Goal: Task Accomplishment & Management: Manage account settings

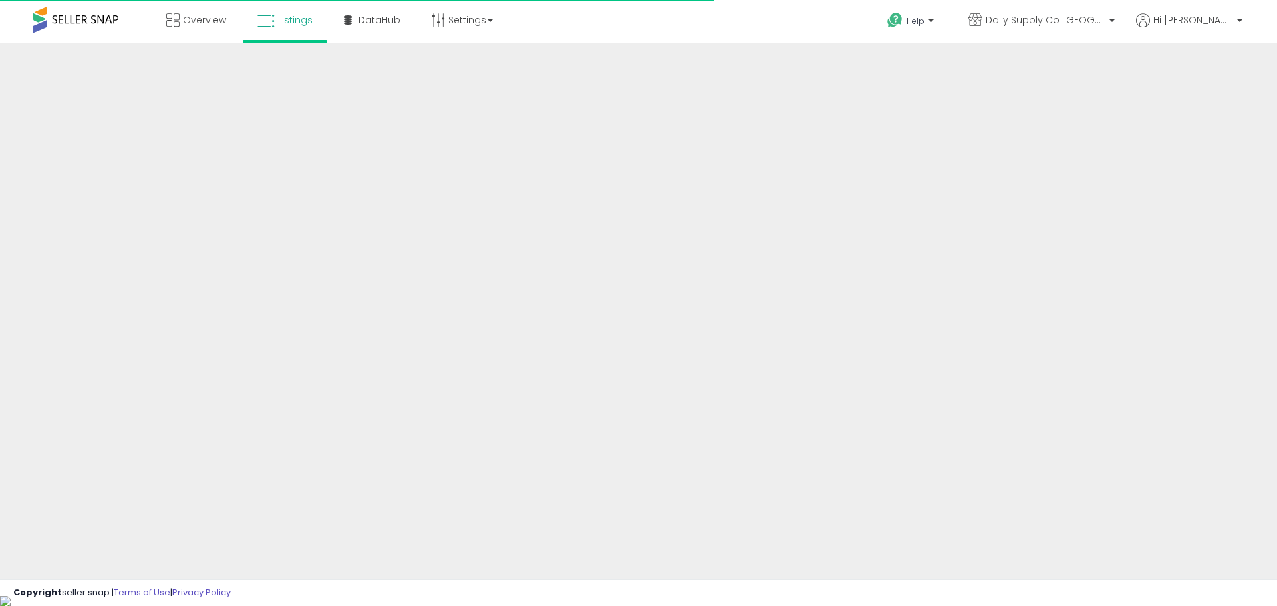
click at [1085, 20] on span "Daily Supply Co [GEOGRAPHIC_DATA]" at bounding box center [1046, 19] width 120 height 13
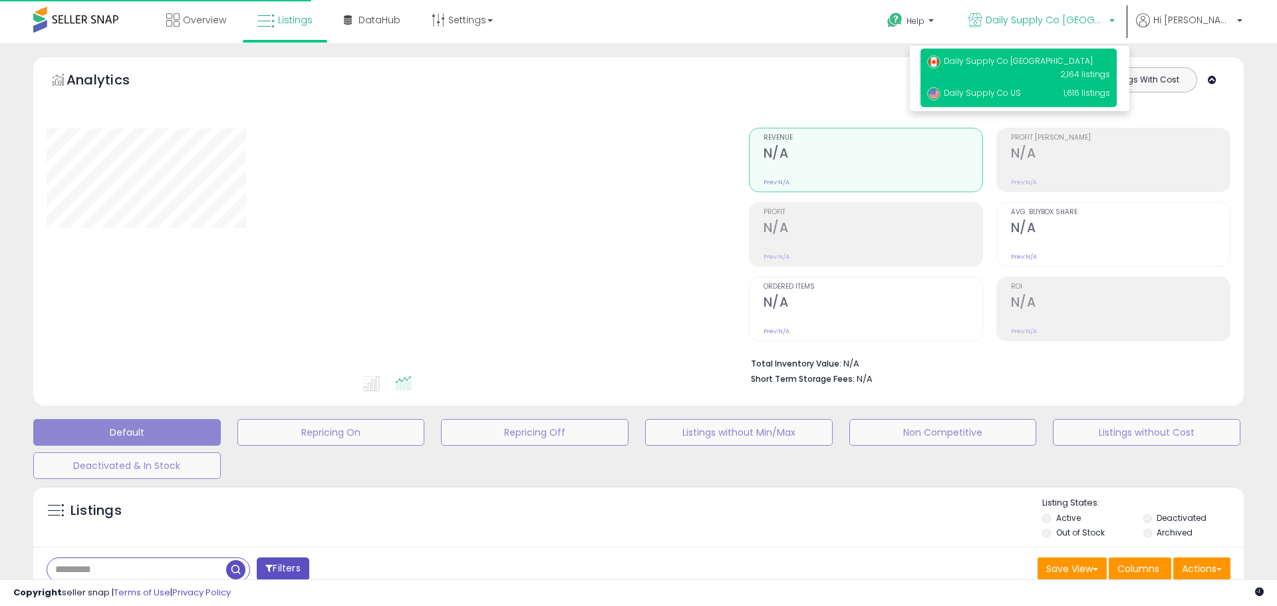
click at [1079, 90] on p "Daily Supply Co US 1,616 listings" at bounding box center [1018, 93] width 196 height 27
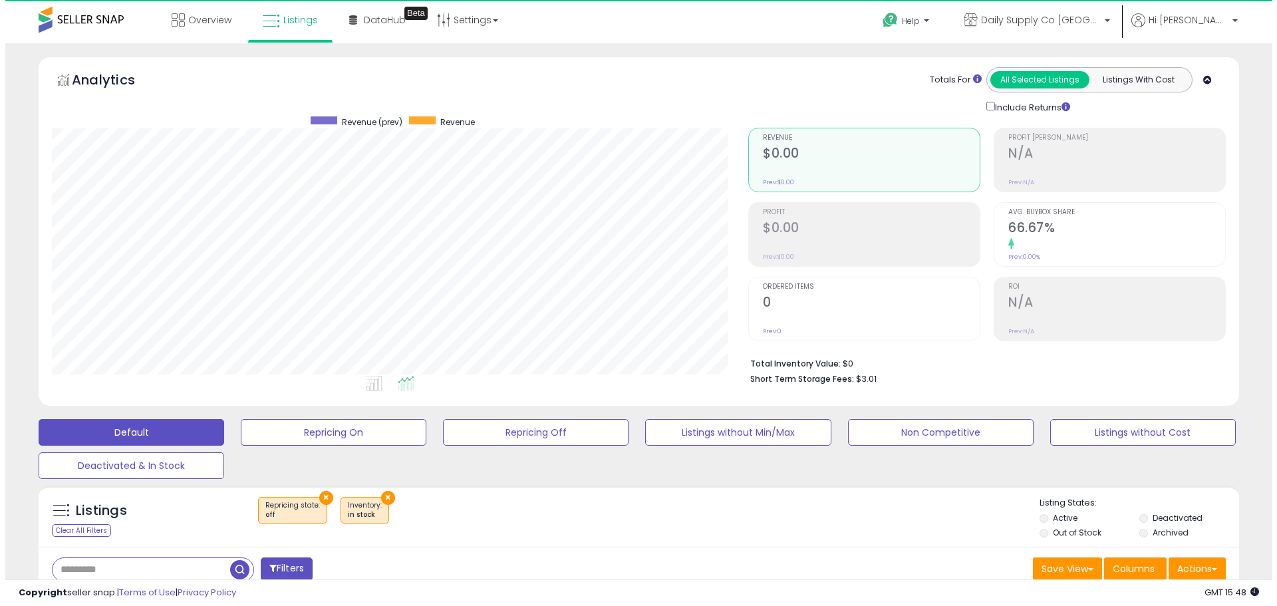
scroll to position [273, 696]
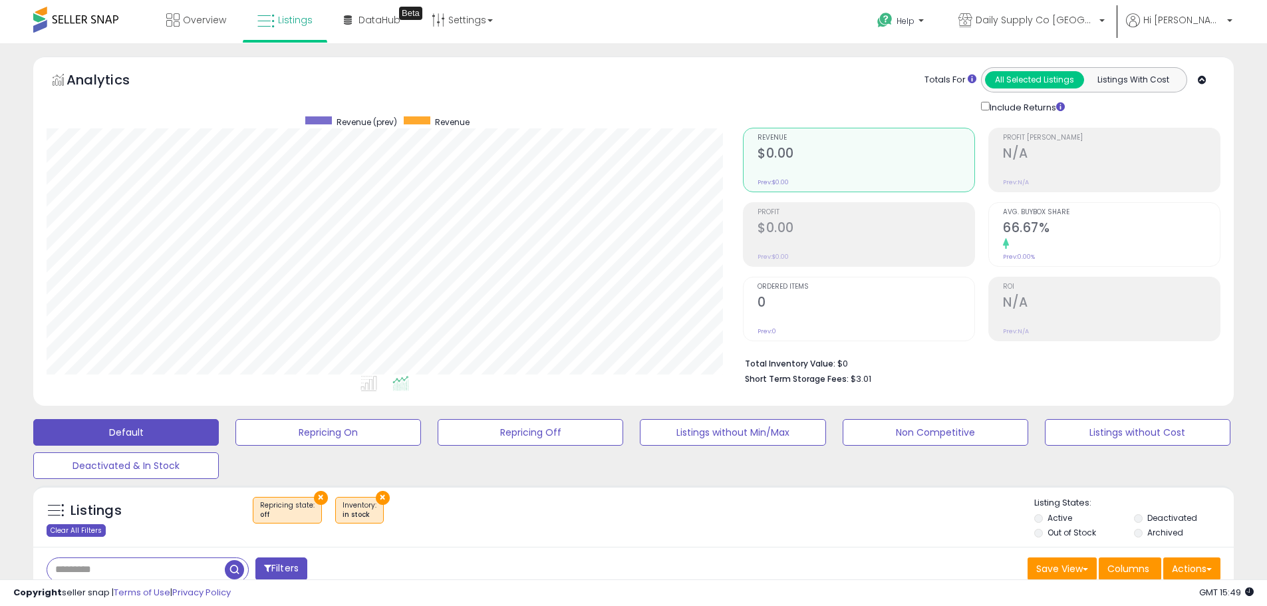
click at [85, 532] on div "Clear All Filters" at bounding box center [76, 530] width 59 height 13
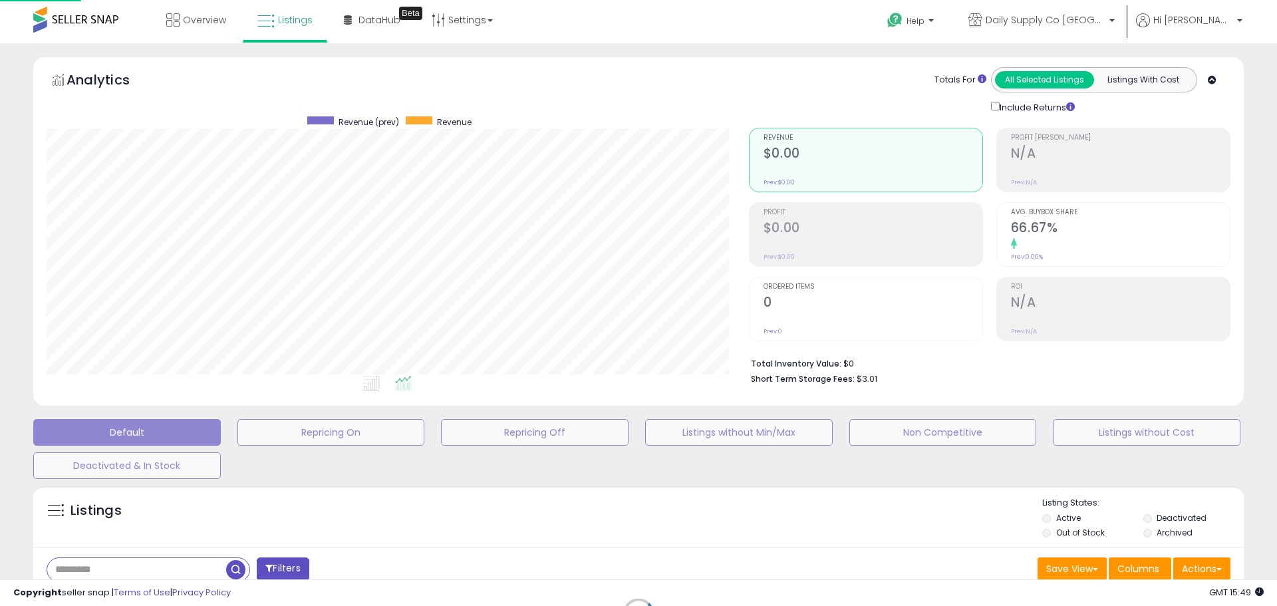
scroll to position [273, 702]
click at [1103, 21] on span "Daily Supply Co [GEOGRAPHIC_DATA]" at bounding box center [1046, 19] width 120 height 13
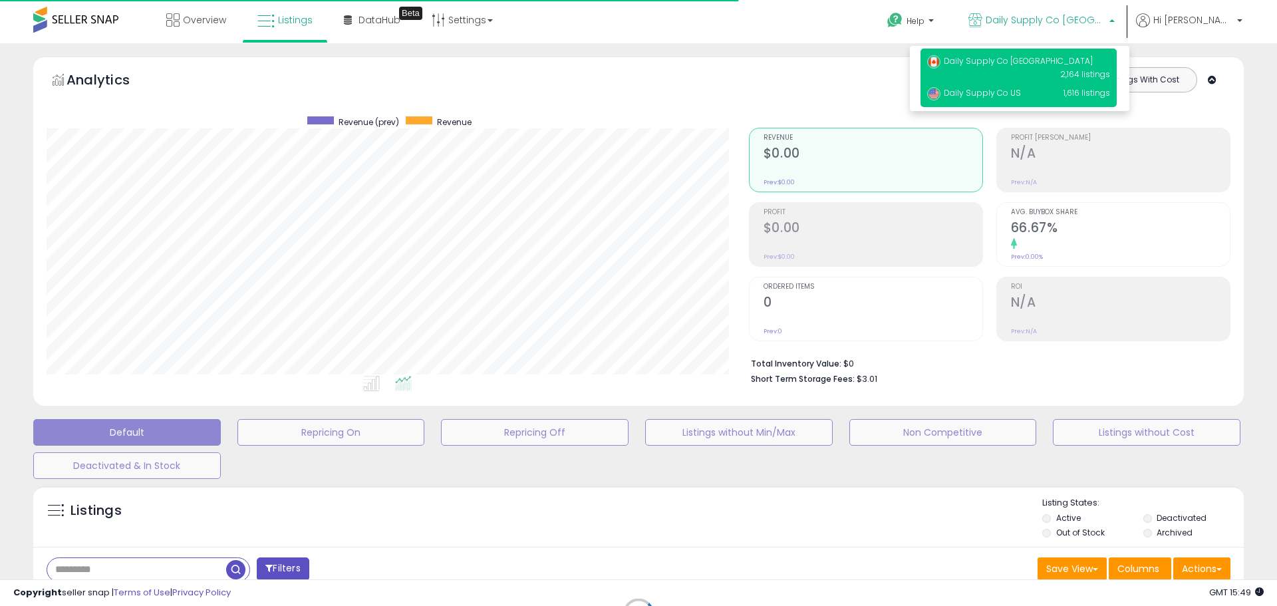
click at [1065, 94] on p "Daily Supply Co US 1,616 listings" at bounding box center [1018, 93] width 196 height 27
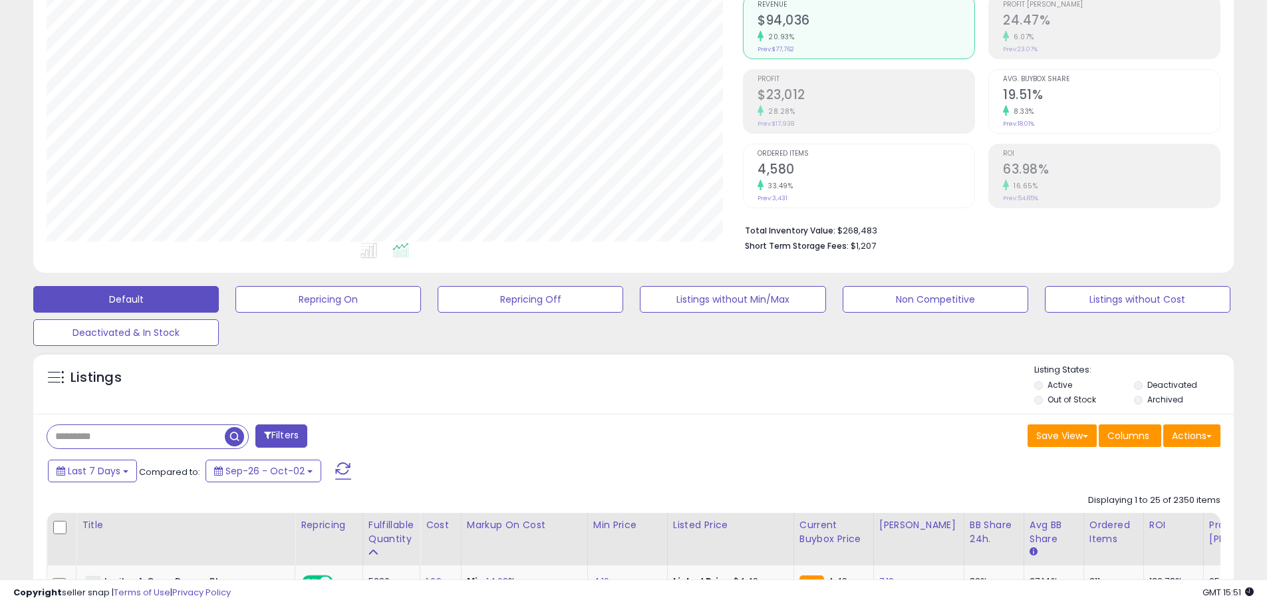
scroll to position [266, 0]
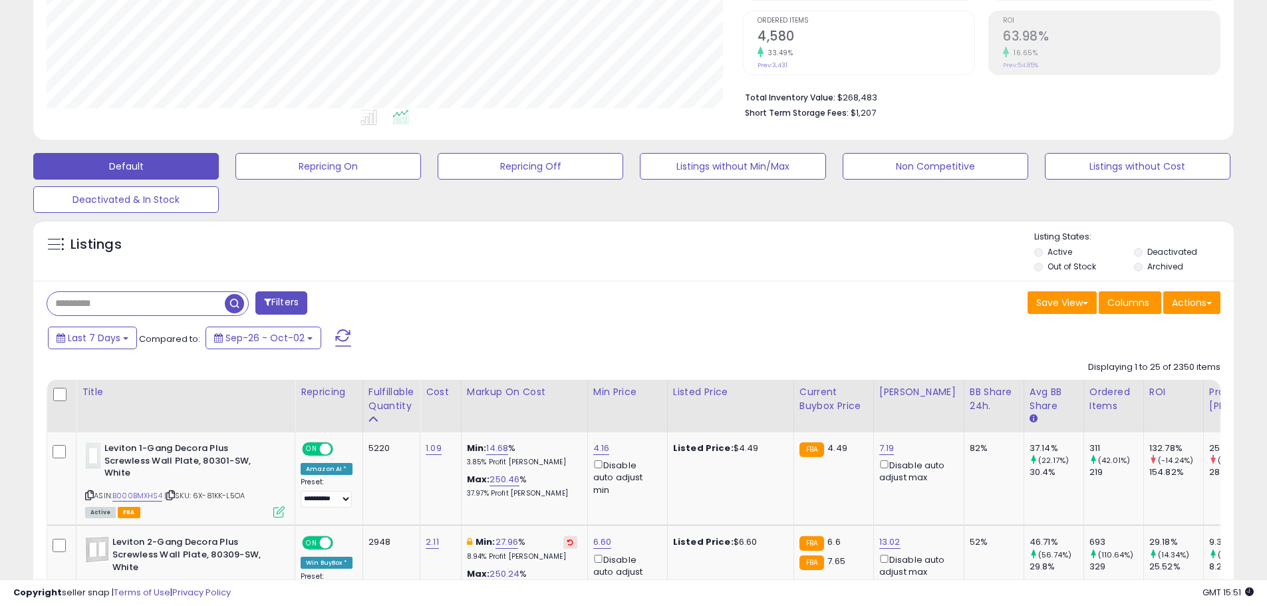
click at [80, 301] on input "text" at bounding box center [136, 303] width 178 height 23
paste input "**********"
type input "**********"
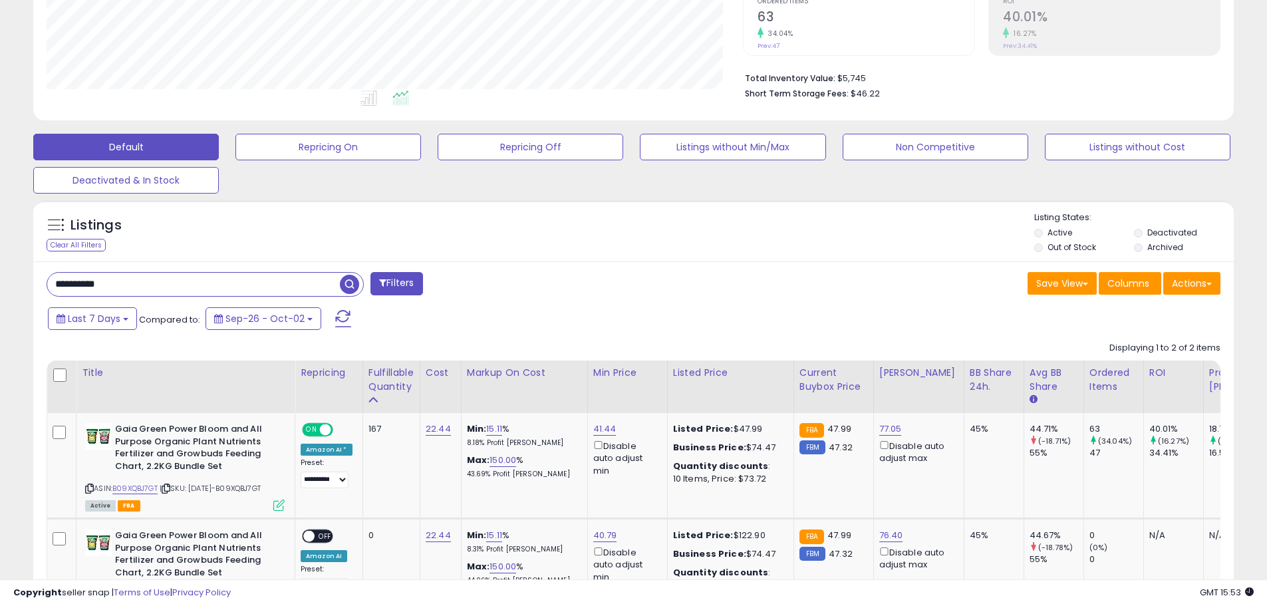
scroll to position [352, 0]
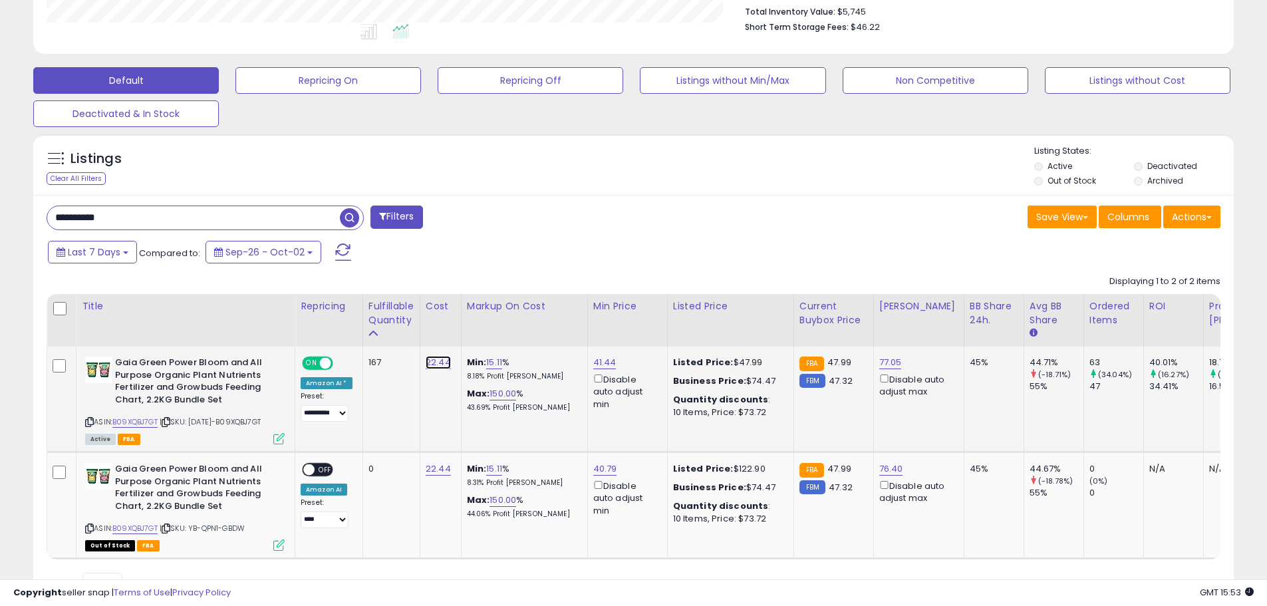
click at [441, 358] on link "22.44" at bounding box center [438, 362] width 25 height 13
click at [464, 319] on button "submit" at bounding box center [475, 329] width 23 height 20
drag, startPoint x: 415, startPoint y: 321, endPoint x: 330, endPoint y: 319, distance: 85.1
click at [330, 319] on table "Title Repricing" at bounding box center [1019, 426] width 1945 height 265
type input "*****"
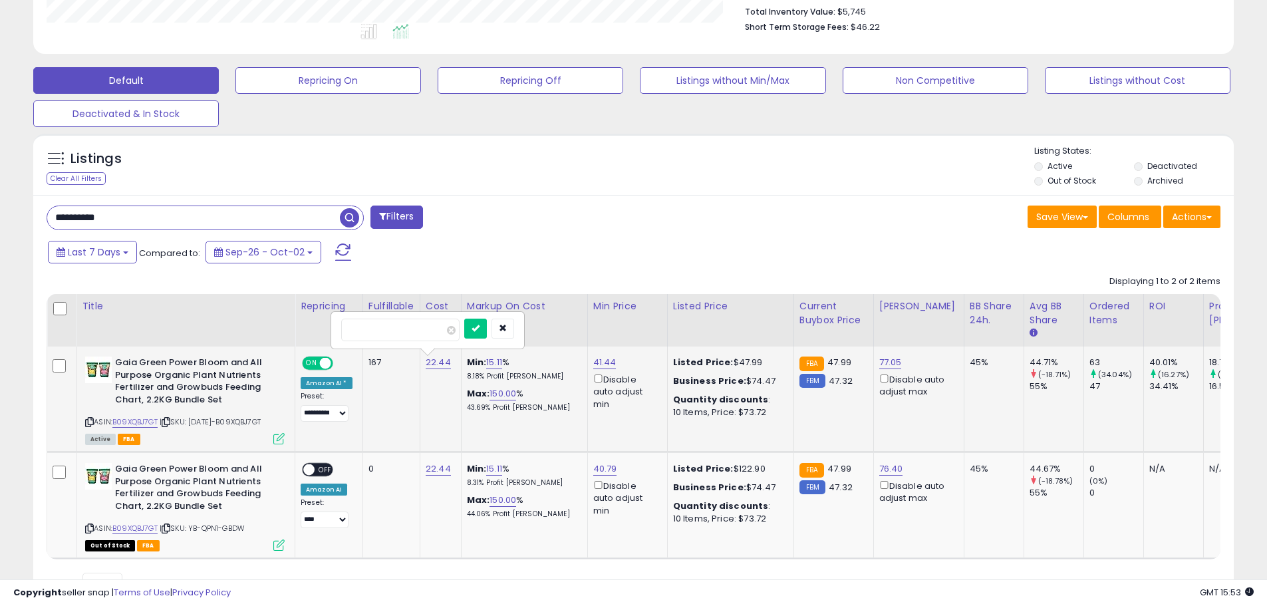
click button "submit" at bounding box center [475, 329] width 23 height 20
